Goal: Find specific page/section: Find specific page/section

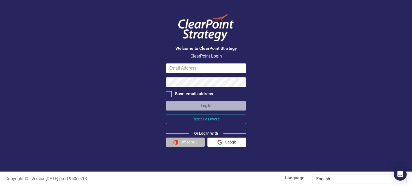
click at [182, 141] on button "Office 365" at bounding box center [185, 142] width 39 height 9
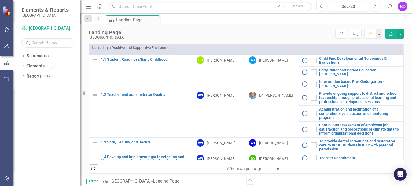
scroll to position [220, 0]
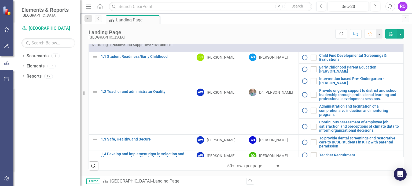
click at [276, 165] on icon "Expand" at bounding box center [277, 166] width 5 height 4
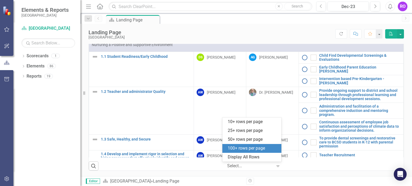
click at [263, 146] on div "100+ rows per page" at bounding box center [253, 149] width 50 height 6
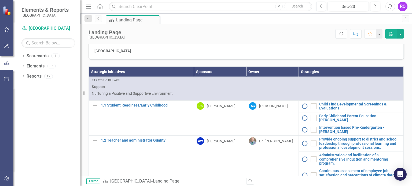
scroll to position [165, 0]
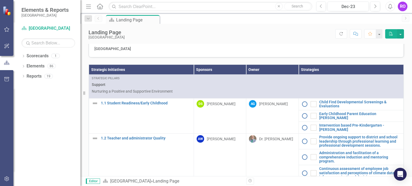
click at [208, 75] on th "Sponsors" at bounding box center [220, 70] width 52 height 10
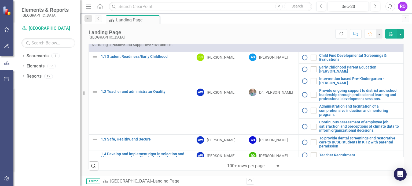
scroll to position [220, 0]
click at [94, 166] on icon "Search" at bounding box center [94, 166] width 6 height 5
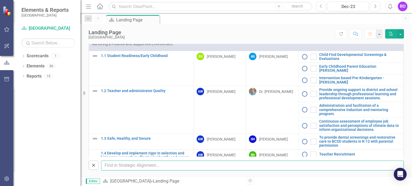
click at [113, 167] on input "text" at bounding box center [252, 166] width 303 height 10
type input "[PERSON_NAME]"
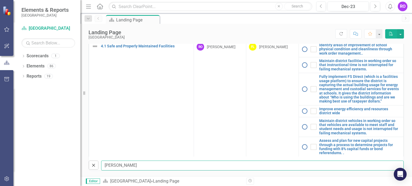
scroll to position [0, 0]
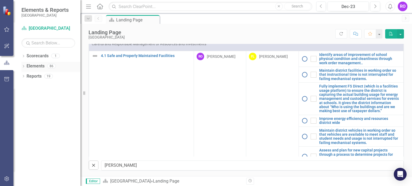
click at [23, 67] on icon "Dropdown" at bounding box center [23, 66] width 4 height 3
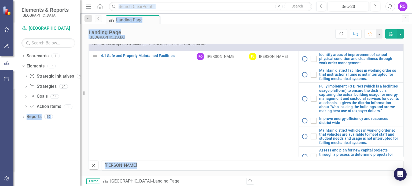
drag, startPoint x: 80, startPoint y: 112, endPoint x: 86, endPoint y: 113, distance: 6.7
click at [86, 113] on div "Elements & Reports [GEOGRAPHIC_DATA] Scorecard [GEOGRAPHIC_DATA] District Searc…" at bounding box center [206, 93] width 412 height 186
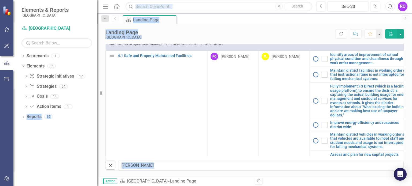
drag, startPoint x: 81, startPoint y: 113, endPoint x: 97, endPoint y: 113, distance: 16.6
click at [97, 113] on div "Resize" at bounding box center [99, 93] width 4 height 186
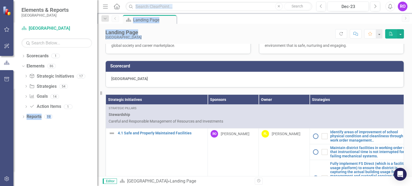
scroll to position [134, 0]
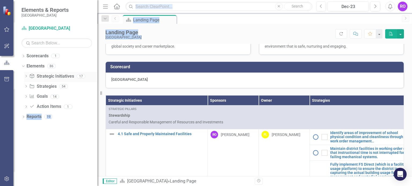
click at [46, 75] on link "Strategic Initiatives Strategic Initiatives" at bounding box center [51, 76] width 45 height 6
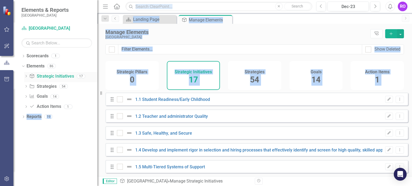
checkbox input "false"
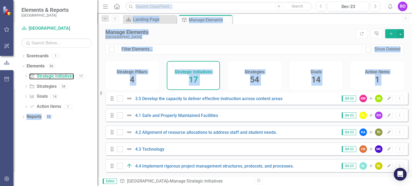
scroll to position [207, 0]
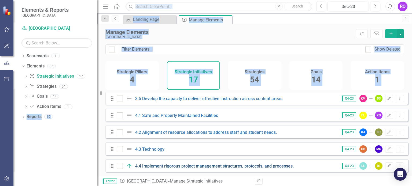
click at [239, 166] on link "4.4 Implement rigorous project management structures, protocols, and processes." at bounding box center [214, 166] width 158 height 5
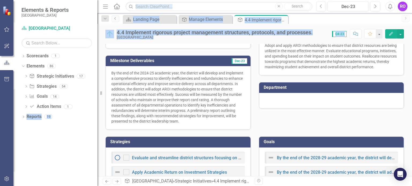
scroll to position [136, 0]
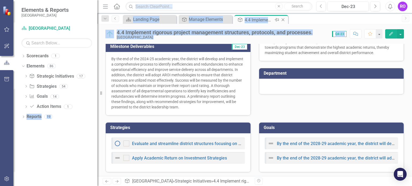
click at [262, 19] on div "4.4 Implement rigorous project management structures, protocols, and processes." at bounding box center [259, 20] width 29 height 7
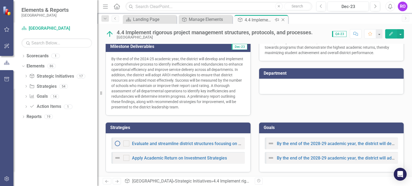
click at [271, 19] on div "4.4 Implement rigorous project management structures, protocols, and processes." at bounding box center [259, 20] width 29 height 7
click at [284, 20] on icon "Close" at bounding box center [282, 20] width 5 height 4
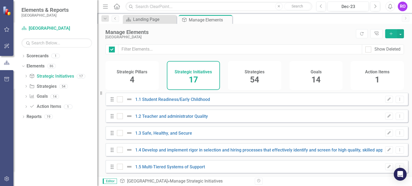
checkbox input "false"
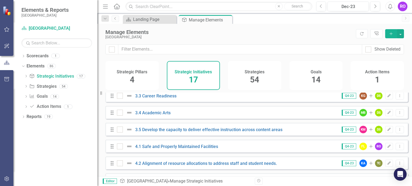
scroll to position [207, 0]
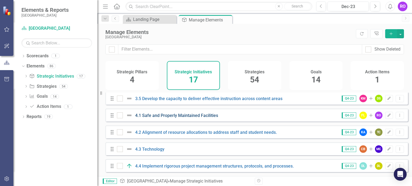
click at [168, 117] on link "4.1 Safe and Properly Maintained Facilities" at bounding box center [176, 115] width 83 height 5
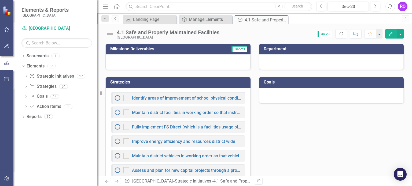
scroll to position [117, 0]
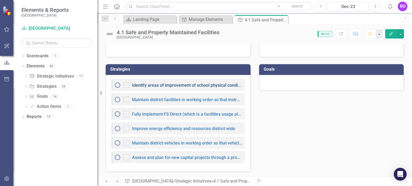
click at [179, 85] on link "Identify areas of improvement of school physical condition and cleanliness thro…" at bounding box center [237, 85] width 211 height 5
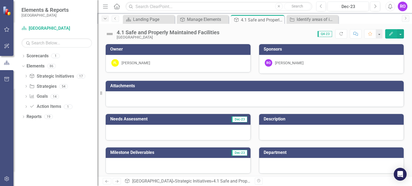
click at [106, 18] on icon "Dropdown" at bounding box center [105, 19] width 5 height 4
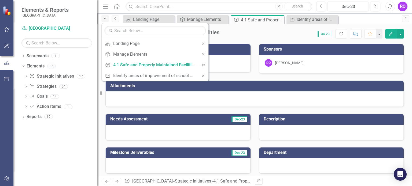
click at [106, 18] on icon "Dropdown" at bounding box center [105, 19] width 5 height 4
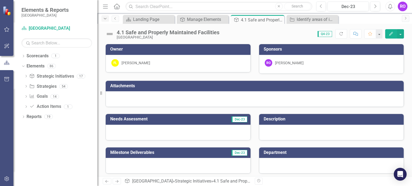
click at [106, 18] on icon "Dropdown" at bounding box center [105, 19] width 5 height 4
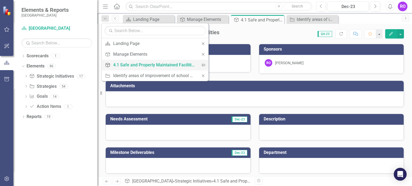
click at [129, 63] on div "4.1 Safe and Properly Maintained Facilities" at bounding box center [154, 65] width 82 height 7
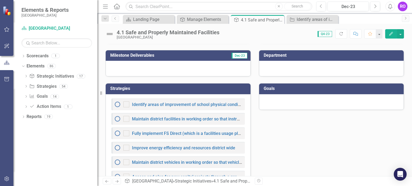
scroll to position [117, 0]
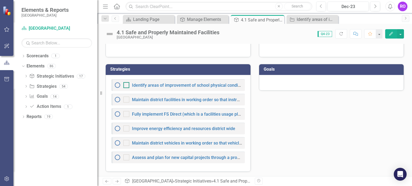
click at [126, 86] on div at bounding box center [126, 85] width 6 height 6
click at [126, 86] on input "checkbox" at bounding box center [124, 83] width 3 height 3
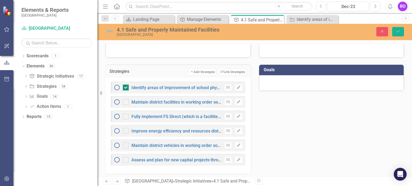
click at [126, 86] on input "checkbox" at bounding box center [124, 86] width 3 height 3
checkbox input "false"
click at [48, 105] on link "Action Item Action Items" at bounding box center [45, 107] width 32 height 6
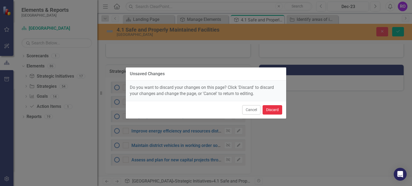
click at [271, 109] on button "Discard" at bounding box center [273, 109] width 20 height 9
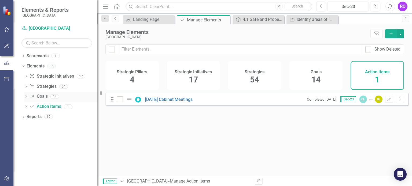
click at [38, 95] on link "Goal Goals" at bounding box center [38, 97] width 18 height 6
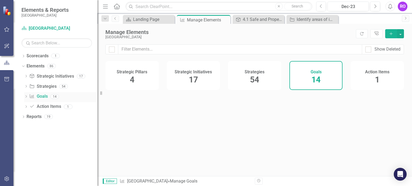
checkbox input "false"
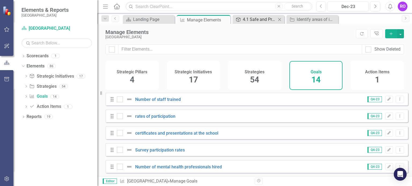
click at [252, 21] on div "4.1 Safe and Properly Maintained Facilities" at bounding box center [260, 19] width 34 height 7
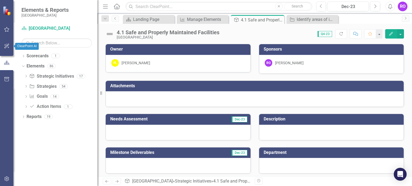
click at [5, 47] on icon "button" at bounding box center [6, 46] width 5 height 5
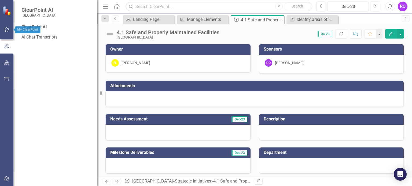
click at [8, 30] on icon "button" at bounding box center [7, 29] width 6 height 4
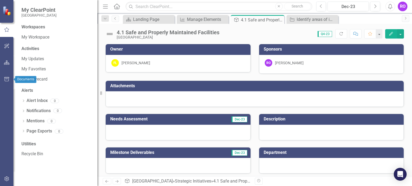
click at [5, 79] on icon "button" at bounding box center [7, 79] width 6 height 4
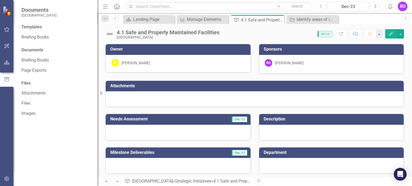
click at [8, 13] on img at bounding box center [7, 11] width 10 height 10
click at [6, 32] on button "button" at bounding box center [7, 29] width 12 height 11
